Goal: Check status: Check status

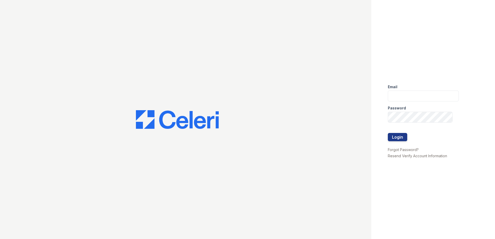
type input "[EMAIL_ADDRESS][DOMAIN_NAME]"
click at [398, 132] on div at bounding box center [423, 128] width 71 height 10
click at [399, 135] on button "Login" at bounding box center [397, 137] width 19 height 8
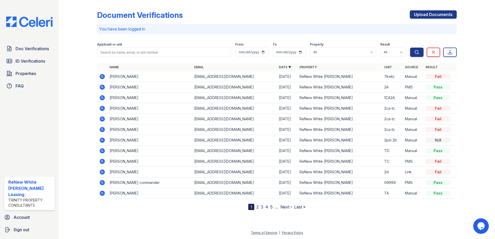
click at [101, 78] on icon at bounding box center [102, 76] width 5 height 5
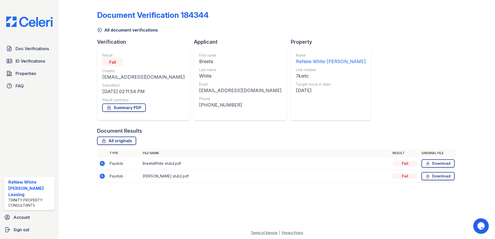
click at [103, 163] on icon at bounding box center [102, 164] width 6 height 6
